Goal: Task Accomplishment & Management: Manage account settings

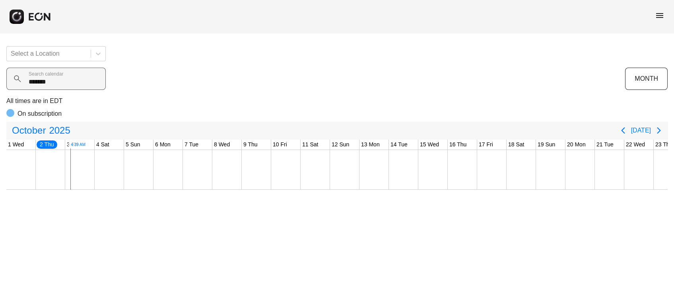
scroll to position [0, 29]
click at [50, 81] on calendar "*******" at bounding box center [55, 79] width 99 height 22
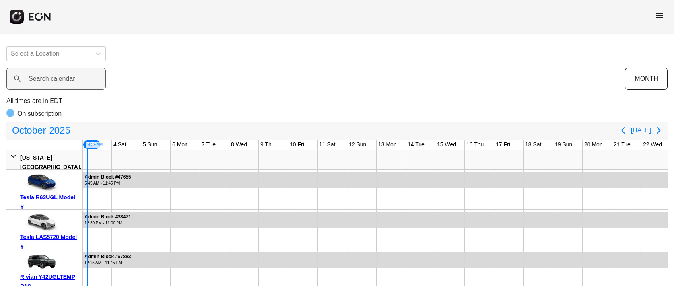
click at [39, 74] on label "Search calendar" at bounding box center [52, 79] width 47 height 10
click at [39, 74] on calendar "Search calendar" at bounding box center [55, 79] width 99 height 22
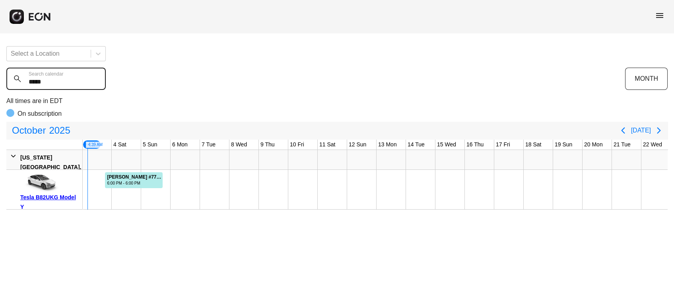
type calendar "*****"
click at [65, 85] on calendar "*****" at bounding box center [55, 79] width 99 height 22
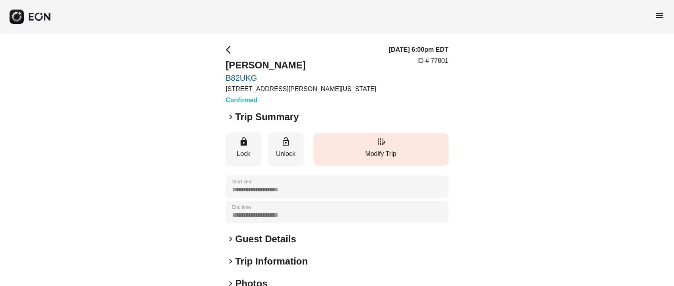
click at [371, 150] on p "Modify Trip" at bounding box center [380, 154] width 127 height 10
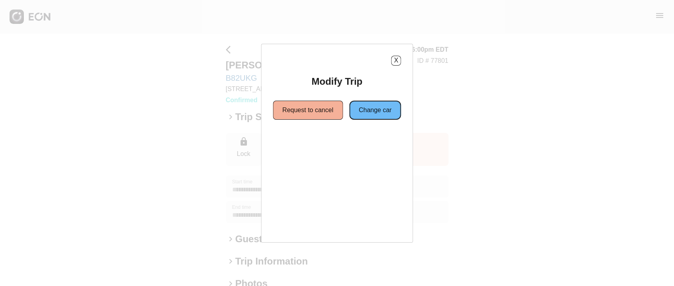
click at [368, 115] on button "Change car" at bounding box center [375, 110] width 52 height 19
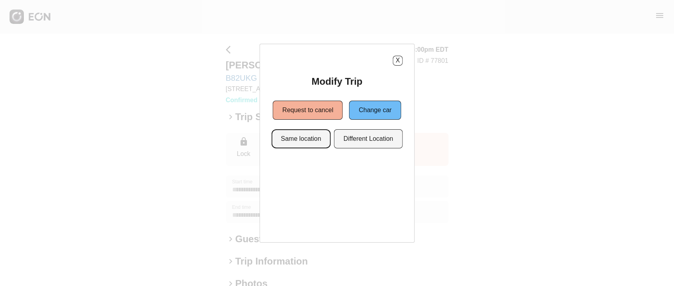
click at [310, 142] on button "Same location" at bounding box center [300, 138] width 59 height 19
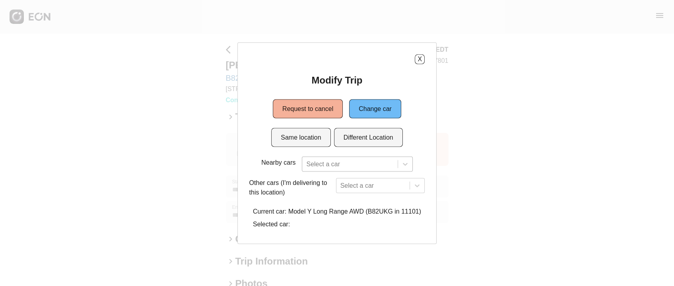
click at [322, 159] on div at bounding box center [349, 163] width 87 height 11
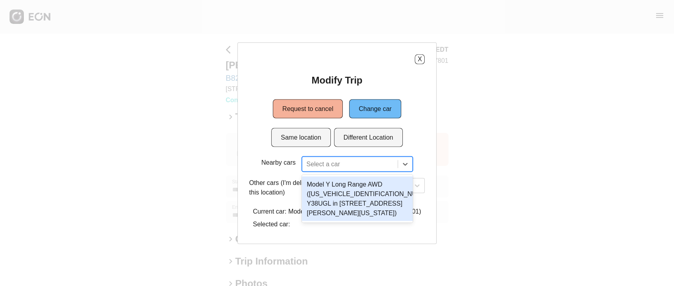
click at [318, 188] on div "Model Y Long Range AWD (7SAYGAEE1PF919397 Y38UGL in 45-50 Davis St, New York Ci…" at bounding box center [357, 198] width 111 height 45
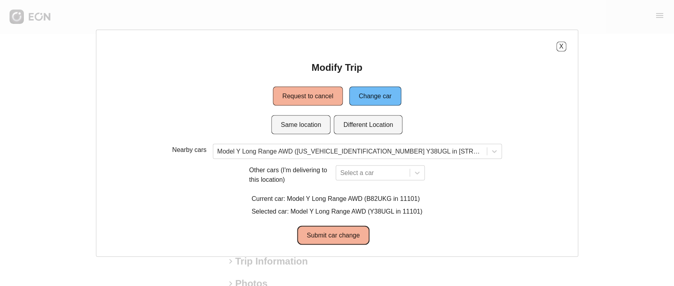
click at [323, 233] on button "Submit car change" at bounding box center [333, 234] width 72 height 19
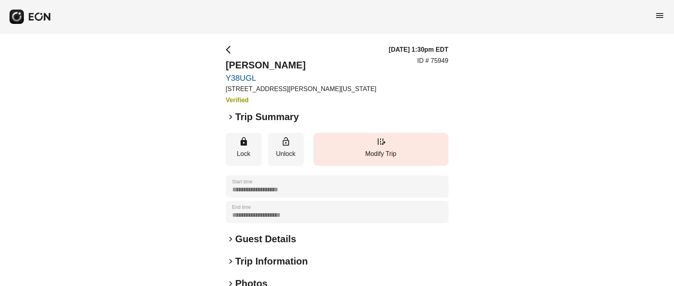
click at [380, 144] on span "edit_road" at bounding box center [381, 142] width 10 height 10
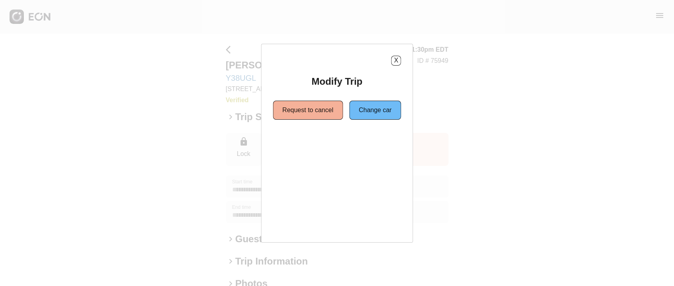
click at [354, 97] on div "Modify Trip Request to cancel Change car" at bounding box center [337, 97] width 128 height 45
click at [360, 102] on button "Change car" at bounding box center [375, 110] width 52 height 19
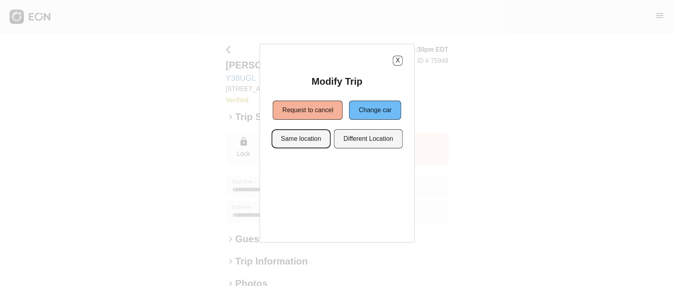
click at [316, 135] on button "Same location" at bounding box center [300, 138] width 59 height 19
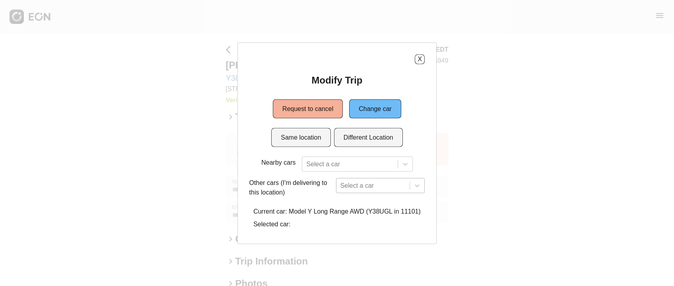
click at [355, 184] on div "Select a car" at bounding box center [380, 185] width 89 height 15
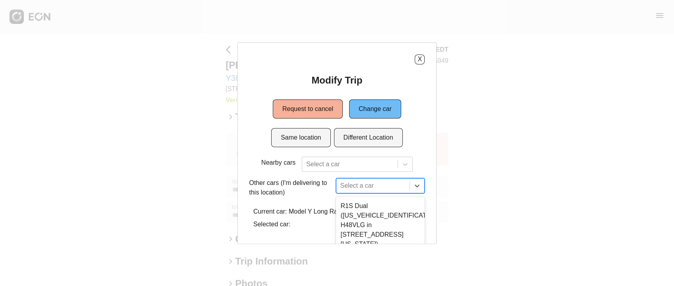
click at [353, 182] on div "5 results available. Use Up and Down to choose options, press Enter to select t…" at bounding box center [380, 185] width 89 height 15
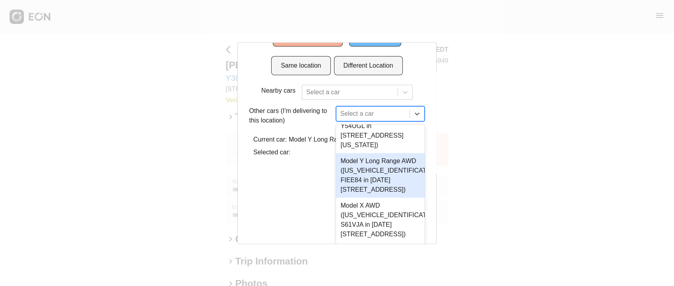
scroll to position [95, 0]
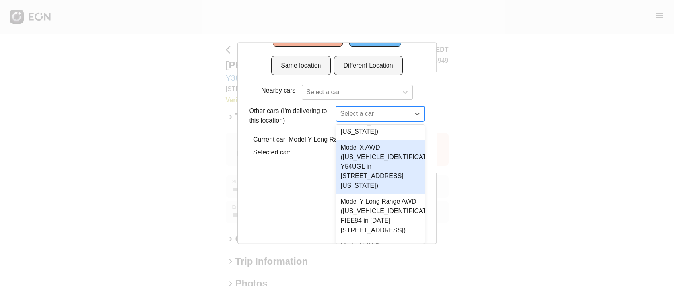
click at [350, 173] on div "Model X AWD (7SAXCDE56NF341741 Y54UGL in 610 Exterior Street, The Bronx, New Yo…" at bounding box center [380, 167] width 89 height 54
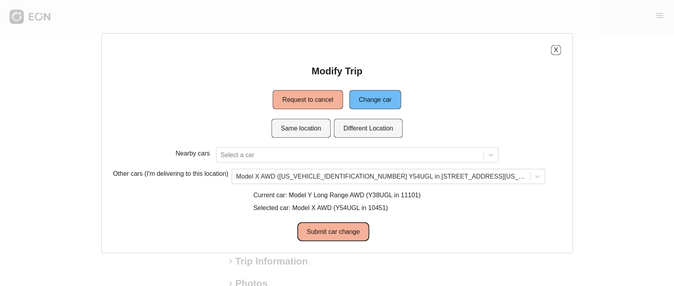
click at [338, 227] on button "Submit car change" at bounding box center [333, 231] width 72 height 19
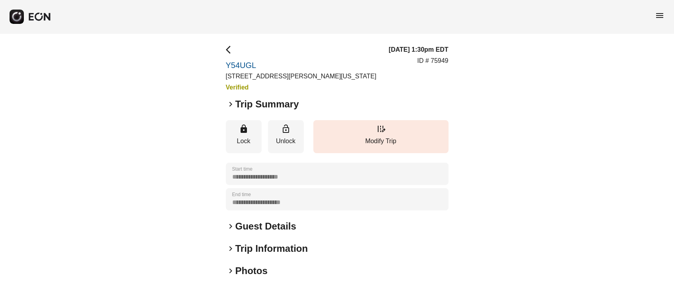
click at [225, 47] on div "**********" at bounding box center [337, 208] width 674 height 351
click at [229, 51] on span "arrow_back_ios" at bounding box center [231, 50] width 10 height 10
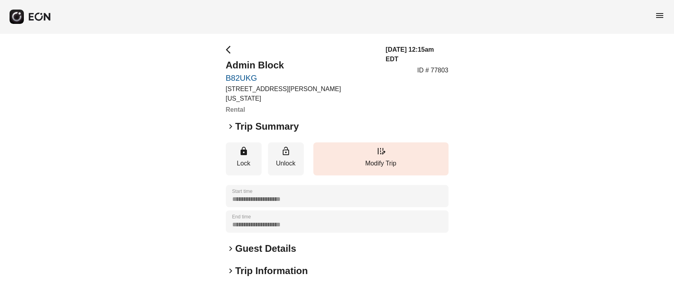
click at [230, 54] on span "arrow_back_ios" at bounding box center [231, 50] width 10 height 10
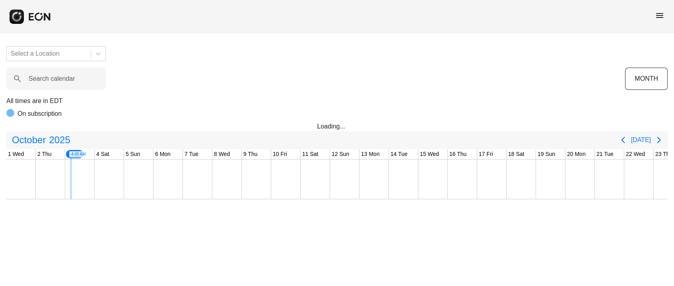
scroll to position [0, 59]
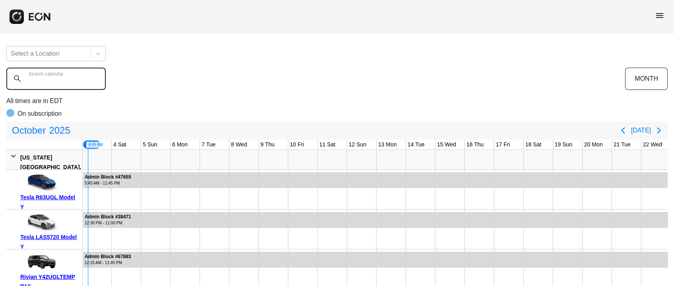
click at [58, 86] on calendar "Search calendar" at bounding box center [55, 79] width 99 height 22
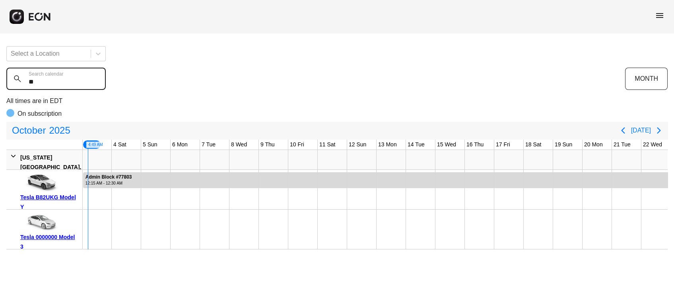
type calendar "*"
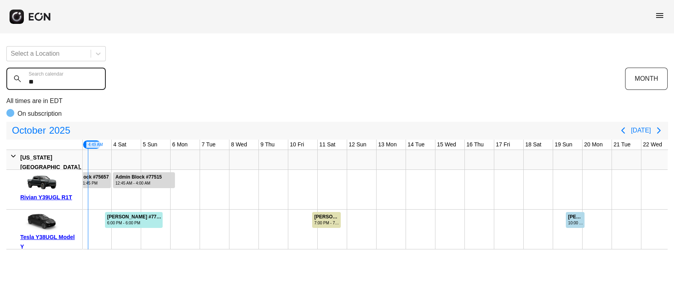
type calendar "**"
